Goal: Information Seeking & Learning: Learn about a topic

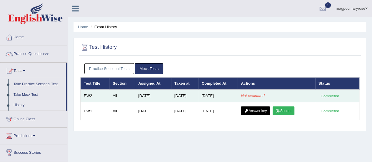
click at [252, 94] on em "Not evaluated" at bounding box center [253, 96] width 24 height 4
click at [249, 96] on em "Not evaluated" at bounding box center [253, 96] width 24 height 4
click at [247, 96] on em "Not evaluated" at bounding box center [253, 96] width 24 height 4
click at [261, 96] on em "Not evaluated" at bounding box center [253, 96] width 24 height 4
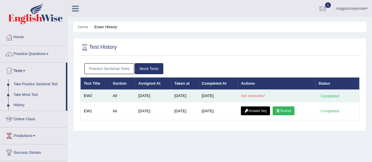
click at [261, 96] on em "Not evaluated" at bounding box center [253, 96] width 24 height 4
click at [218, 96] on td "[DATE]" at bounding box center [218, 96] width 39 height 12
click at [257, 96] on em "Not evaluated" at bounding box center [253, 96] width 24 height 4
click at [248, 94] on em "Not evaluated" at bounding box center [253, 96] width 24 height 4
click at [219, 95] on td "[DATE]" at bounding box center [218, 96] width 39 height 12
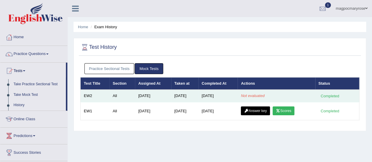
click at [260, 95] on em "Not evaluated" at bounding box center [253, 96] width 24 height 4
click at [216, 96] on td "[DATE]" at bounding box center [218, 96] width 39 height 12
click at [248, 96] on em "Not evaluated" at bounding box center [253, 96] width 24 height 4
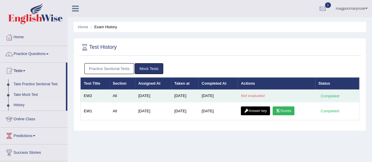
drag, startPoint x: 248, startPoint y: 94, endPoint x: 254, endPoint y: 91, distance: 6.7
click at [254, 91] on td "Not evaluated" at bounding box center [276, 96] width 77 height 12
click at [214, 94] on td "[DATE]" at bounding box center [218, 96] width 39 height 12
click at [184, 97] on td "[DATE]" at bounding box center [184, 96] width 27 height 12
click at [257, 95] on em "Not evaluated" at bounding box center [253, 96] width 24 height 4
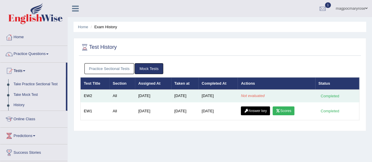
click at [326, 94] on div "Completed" at bounding box center [330, 96] width 23 height 6
click at [255, 94] on em "Not evaluated" at bounding box center [253, 96] width 24 height 4
click at [221, 97] on td "[DATE]" at bounding box center [218, 96] width 39 height 12
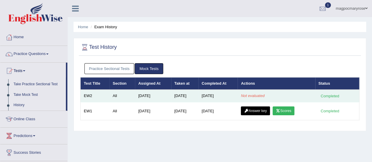
click at [258, 95] on em "Not evaluated" at bounding box center [253, 96] width 24 height 4
click at [257, 97] on em "Not evaluated" at bounding box center [253, 96] width 24 height 4
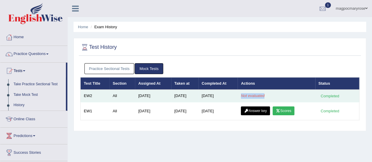
click at [321, 96] on div "Completed" at bounding box center [330, 96] width 23 height 6
click at [263, 96] on em "Not evaluated" at bounding box center [253, 96] width 24 height 4
click at [254, 94] on em "Not evaluated" at bounding box center [253, 96] width 24 height 4
click at [261, 94] on em "Not evaluated" at bounding box center [253, 96] width 24 height 4
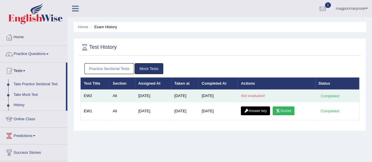
click at [259, 94] on em "Not evaluated" at bounding box center [253, 96] width 24 height 4
click at [260, 95] on em "Not evaluated" at bounding box center [253, 96] width 24 height 4
click at [264, 95] on em "Not evaluated" at bounding box center [253, 96] width 24 height 4
click at [326, 95] on div "Completed" at bounding box center [330, 96] width 23 height 6
click at [186, 98] on td "[DATE]" at bounding box center [184, 96] width 27 height 12
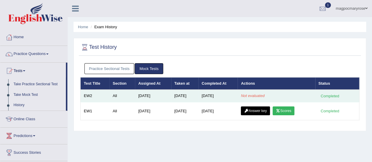
click at [220, 98] on td "[DATE]" at bounding box center [218, 96] width 39 height 12
click at [249, 96] on em "Not evaluated" at bounding box center [253, 96] width 24 height 4
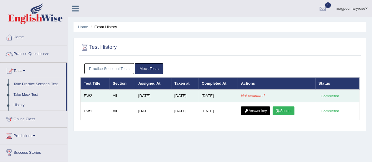
click at [328, 97] on div "Completed" at bounding box center [330, 96] width 23 height 6
click at [251, 95] on em "Not evaluated" at bounding box center [253, 96] width 24 height 4
click at [248, 95] on em "Not evaluated" at bounding box center [253, 96] width 24 height 4
click at [258, 96] on em "Not evaluated" at bounding box center [253, 96] width 24 height 4
click at [261, 96] on em "Not evaluated" at bounding box center [253, 96] width 24 height 4
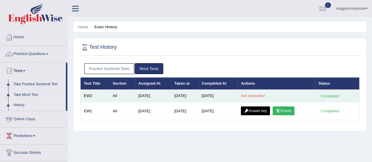
click at [251, 96] on em "Not evaluated" at bounding box center [253, 96] width 24 height 4
click at [331, 96] on div "Completed" at bounding box center [330, 96] width 23 height 6
click at [258, 96] on em "Not evaluated" at bounding box center [253, 96] width 24 height 4
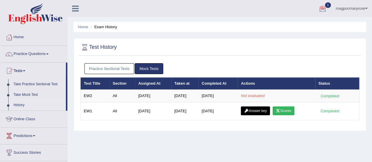
click at [326, 4] on span "1" at bounding box center [328, 5] width 6 height 6
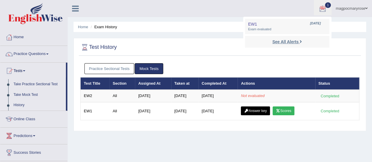
click at [282, 44] on link "See All Alerts" at bounding box center [287, 42] width 33 height 6
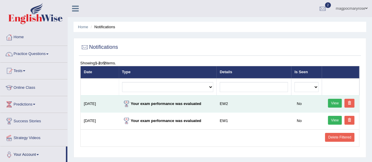
click at [335, 102] on link "View" at bounding box center [335, 103] width 14 height 9
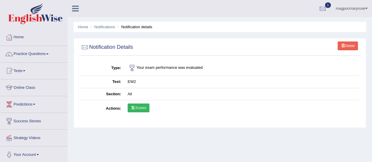
click at [143, 108] on link "Scores" at bounding box center [139, 108] width 22 height 9
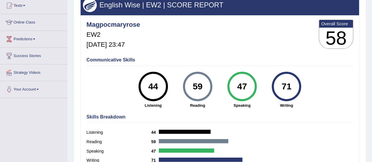
scroll to position [65, 0]
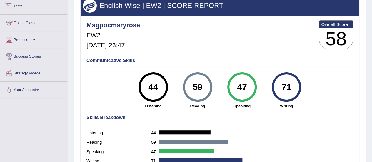
click at [16, 6] on link "Tests" at bounding box center [33, 5] width 67 height 15
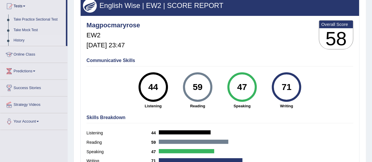
click at [18, 40] on link "History" at bounding box center [38, 40] width 55 height 11
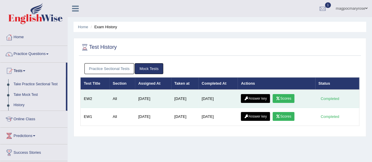
click at [285, 99] on link "Scores" at bounding box center [284, 98] width 22 height 9
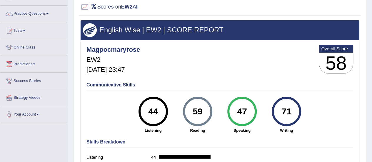
scroll to position [40, 0]
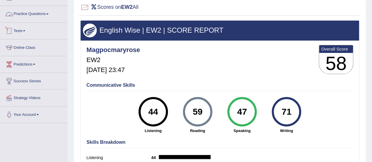
click at [21, 29] on link "Tests" at bounding box center [33, 30] width 67 height 15
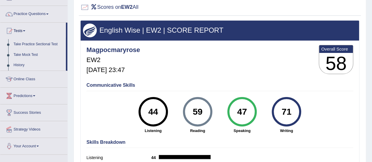
click at [21, 66] on link "History" at bounding box center [38, 65] width 55 height 11
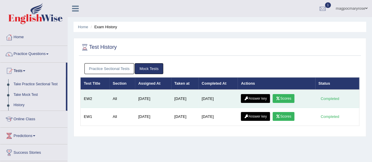
click at [256, 99] on link "Answer key" at bounding box center [255, 98] width 29 height 9
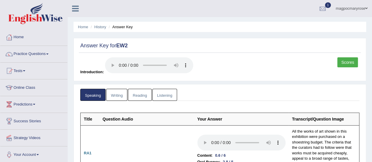
click at [22, 70] on link "Tests" at bounding box center [33, 70] width 67 height 15
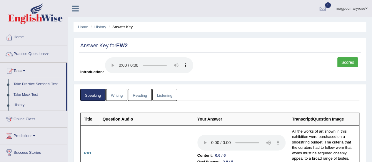
click at [115, 94] on link "Writing" at bounding box center [116, 95] width 21 height 12
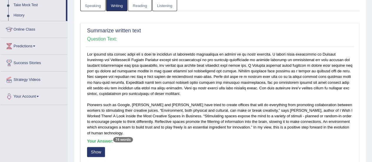
scroll to position [67, 0]
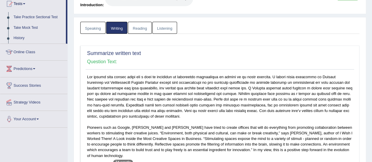
click at [141, 30] on link "Reading" at bounding box center [140, 28] width 24 height 12
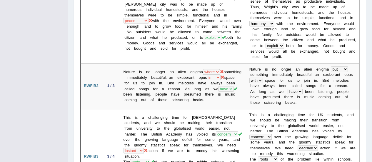
scroll to position [0, 0]
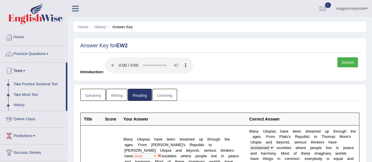
click at [167, 99] on link "Listening" at bounding box center [164, 95] width 25 height 12
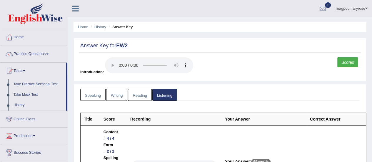
click at [35, 84] on link "Take Practice Sectional Test" at bounding box center [38, 84] width 55 height 11
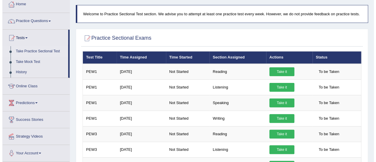
scroll to position [35, 0]
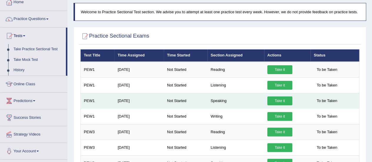
click at [274, 99] on link "Take it" at bounding box center [279, 100] width 25 height 9
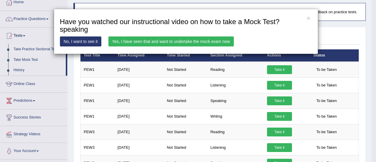
click at [180, 39] on link "Yes, I have seen that and want to undertake the mock exam now" at bounding box center [172, 41] width 126 height 10
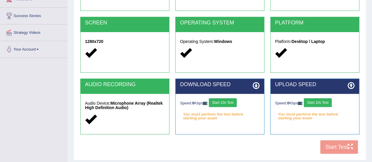
scroll to position [117, 0]
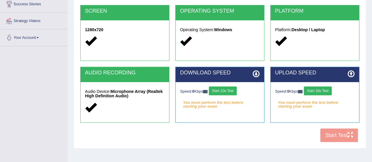
click at [231, 91] on button "Start 10s Test" at bounding box center [223, 90] width 28 height 9
click at [318, 89] on button "Start 10s Test" at bounding box center [318, 90] width 28 height 9
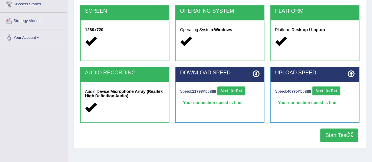
click at [332, 138] on button "Start Test" at bounding box center [339, 136] width 38 height 14
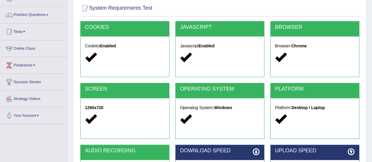
scroll to position [0, 0]
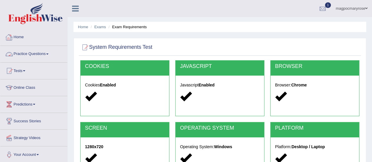
click at [32, 55] on link "Practice Questions" at bounding box center [33, 53] width 67 height 15
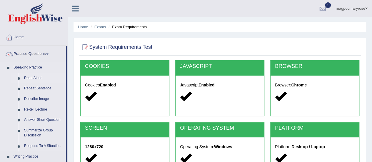
click at [32, 78] on link "Read Aloud" at bounding box center [43, 78] width 44 height 11
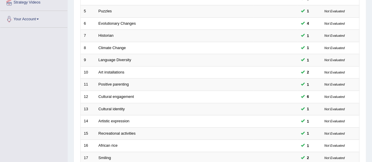
scroll to position [224, 0]
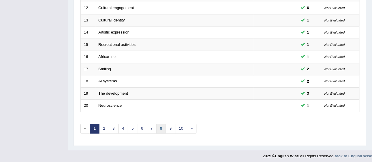
click at [158, 126] on link "8" at bounding box center [161, 129] width 10 height 10
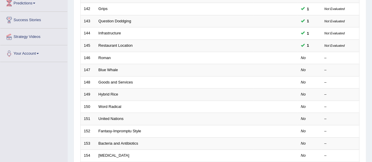
scroll to position [112, 0]
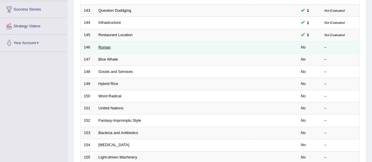
click at [104, 47] on link "Roman" at bounding box center [105, 47] width 12 height 4
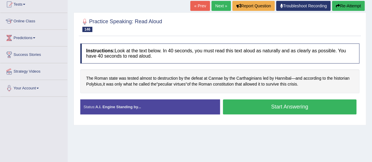
scroll to position [68, 0]
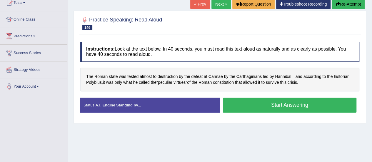
click at [290, 107] on button "Start Answering" at bounding box center [290, 105] width 134 height 15
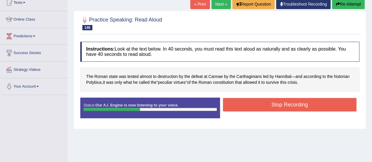
click at [290, 107] on button "Stop Recording" at bounding box center [290, 105] width 134 height 14
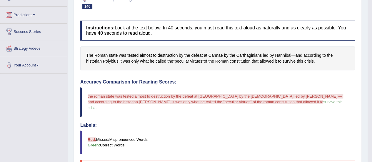
scroll to position [0, 0]
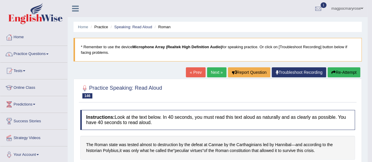
click at [40, 55] on link "Practice Questions" at bounding box center [33, 53] width 67 height 15
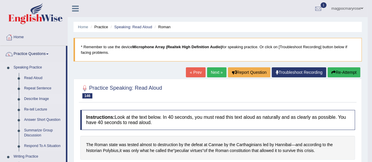
click at [41, 99] on link "Describe Image" at bounding box center [43, 99] width 44 height 11
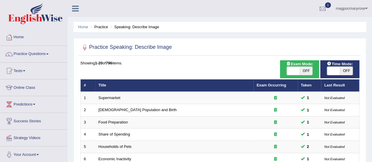
scroll to position [224, 0]
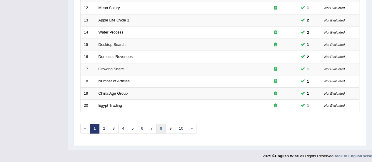
click at [160, 126] on link "8" at bounding box center [161, 129] width 10 height 10
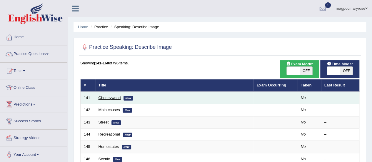
click at [106, 97] on link "Chorleywood" at bounding box center [110, 98] width 22 height 4
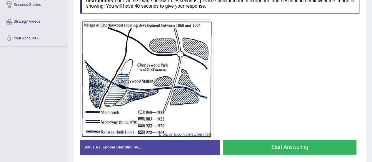
scroll to position [118, 0]
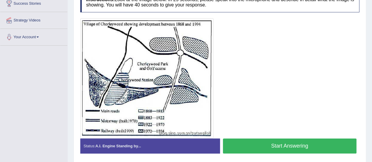
drag, startPoint x: 376, startPoint y: 42, endPoint x: 374, endPoint y: 100, distance: 58.0
click at [292, 146] on button "Start Answering" at bounding box center [290, 146] width 134 height 15
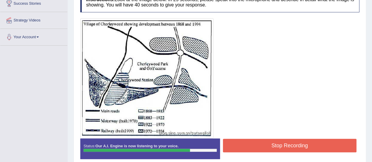
click at [283, 146] on button "Stop Recording" at bounding box center [290, 146] width 134 height 14
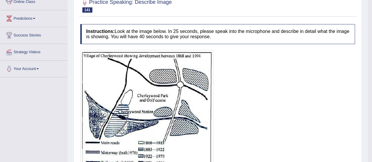
scroll to position [0, 0]
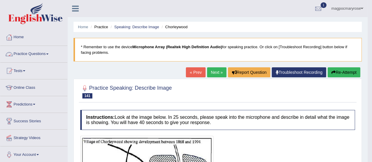
click at [44, 54] on link "Practice Questions" at bounding box center [33, 53] width 67 height 15
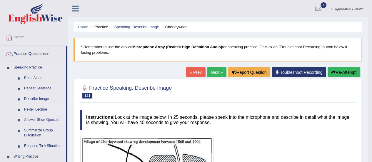
click at [33, 109] on link "Re-tell Lecture" at bounding box center [43, 109] width 44 height 11
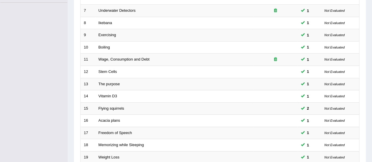
scroll to position [224, 0]
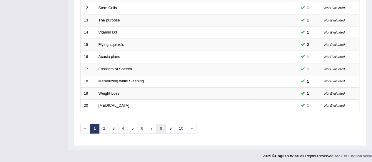
click at [159, 125] on link "8" at bounding box center [161, 129] width 10 height 10
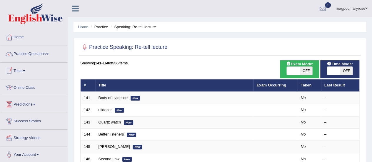
click at [20, 70] on link "Tests" at bounding box center [33, 70] width 67 height 15
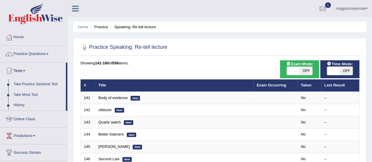
click at [22, 85] on link "Take Practice Sectional Test" at bounding box center [38, 84] width 55 height 11
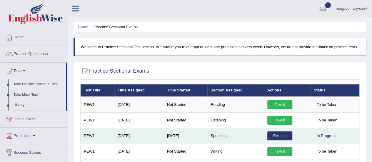
click at [279, 135] on link "Resume" at bounding box center [279, 135] width 25 height 9
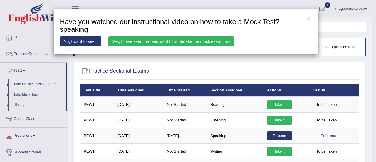
click at [211, 41] on link "Yes, I have seen that and want to undertake the mock exam now" at bounding box center [172, 41] width 126 height 10
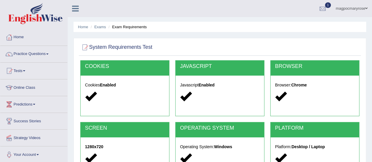
scroll to position [127, 0]
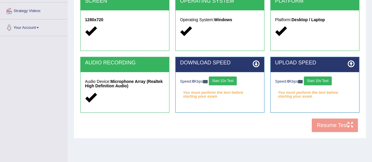
click at [229, 77] on button "Start 10s Test" at bounding box center [223, 80] width 28 height 9
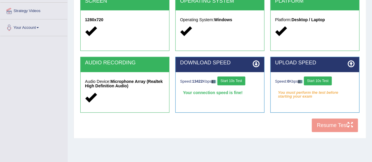
click at [326, 78] on button "Start 10s Test" at bounding box center [318, 80] width 28 height 9
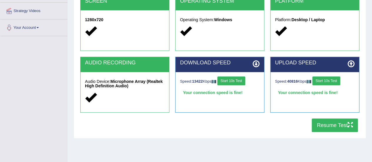
click at [332, 124] on button "Resume Test" at bounding box center [335, 126] width 46 height 14
